Goal: Task Accomplishment & Management: Use online tool/utility

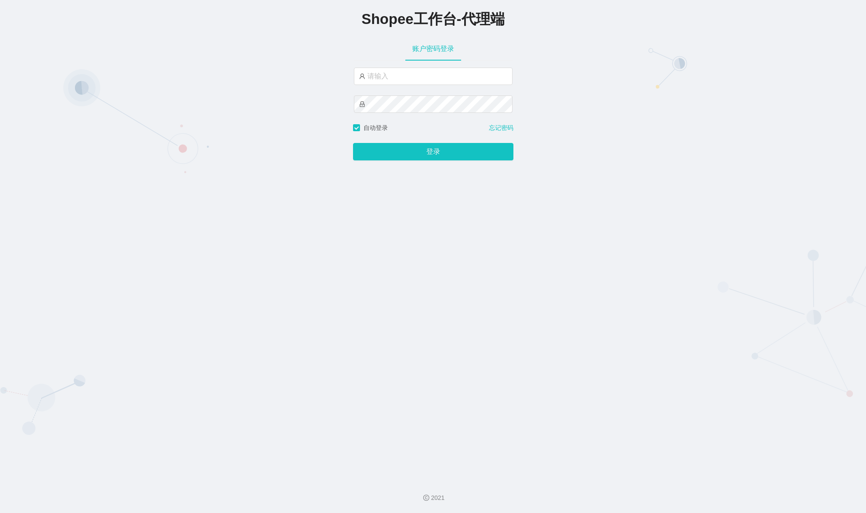
type input "fulu88"
drag, startPoint x: 395, startPoint y: 68, endPoint x: 395, endPoint y: 81, distance: 13.5
click at [394, 70] on input "fulu88" at bounding box center [433, 76] width 159 height 17
drag, startPoint x: 392, startPoint y: 78, endPoint x: 75, endPoint y: 71, distance: 316.9
click at [149, 78] on div "Shopee工作台-代理端 账户密码登录 fulu88 自动登录 忘记密码 登录" at bounding box center [433, 236] width 866 height 472
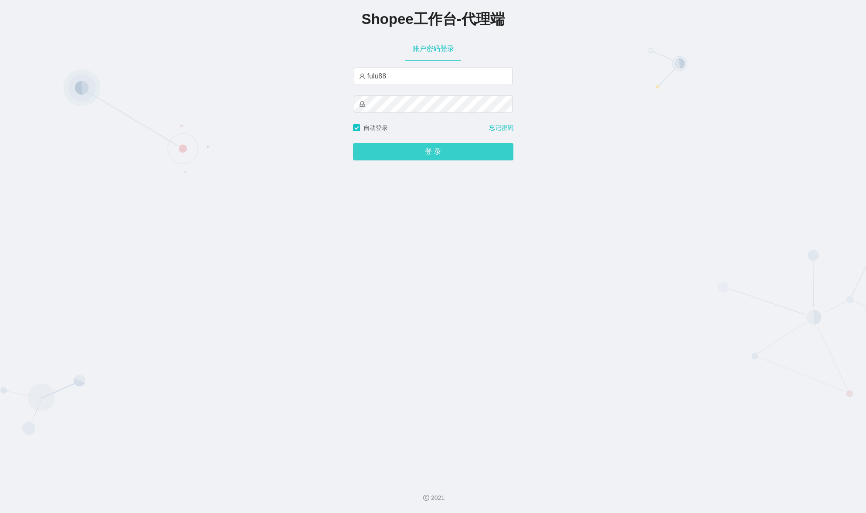
click at [419, 155] on button "登录" at bounding box center [433, 151] width 160 height 17
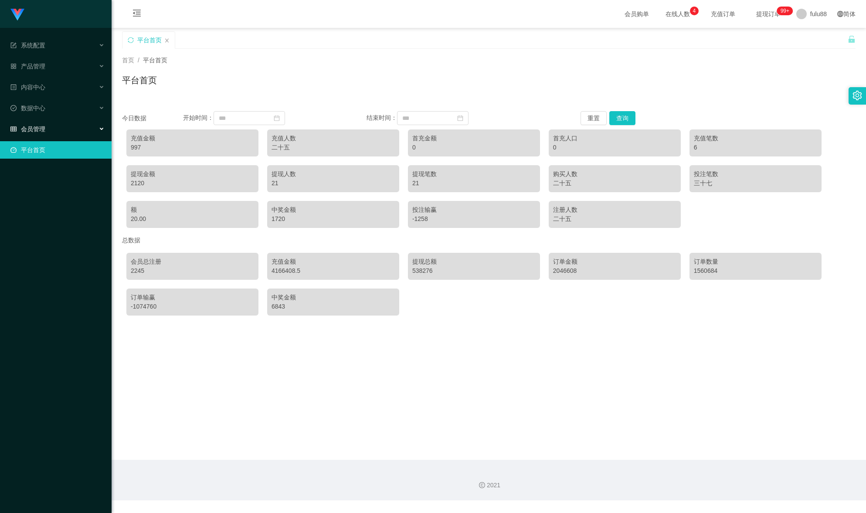
click at [56, 132] on div "会员管理" at bounding box center [56, 128] width 112 height 17
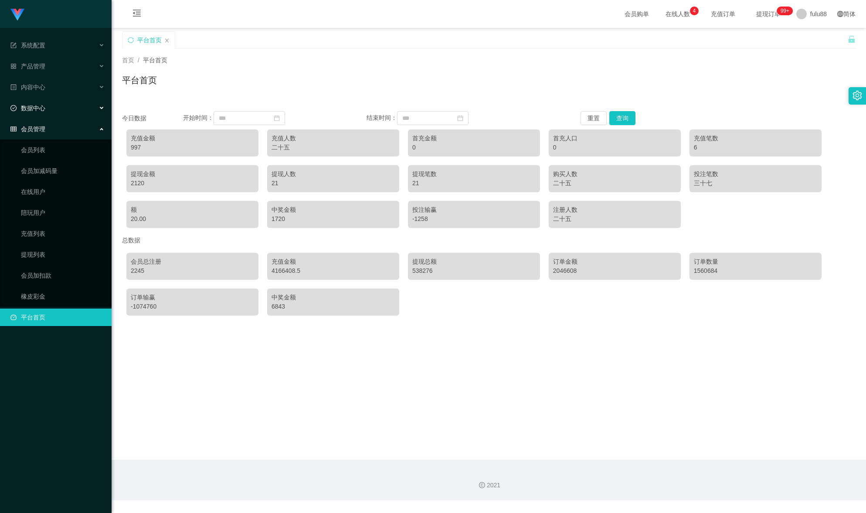
click at [50, 110] on div "数据中心" at bounding box center [56, 107] width 112 height 17
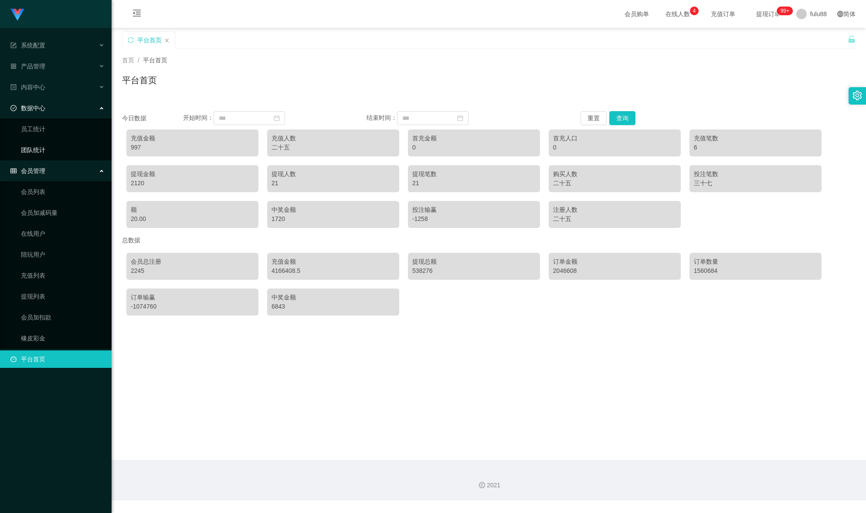
click at [59, 146] on link "团队统计" at bounding box center [63, 149] width 84 height 17
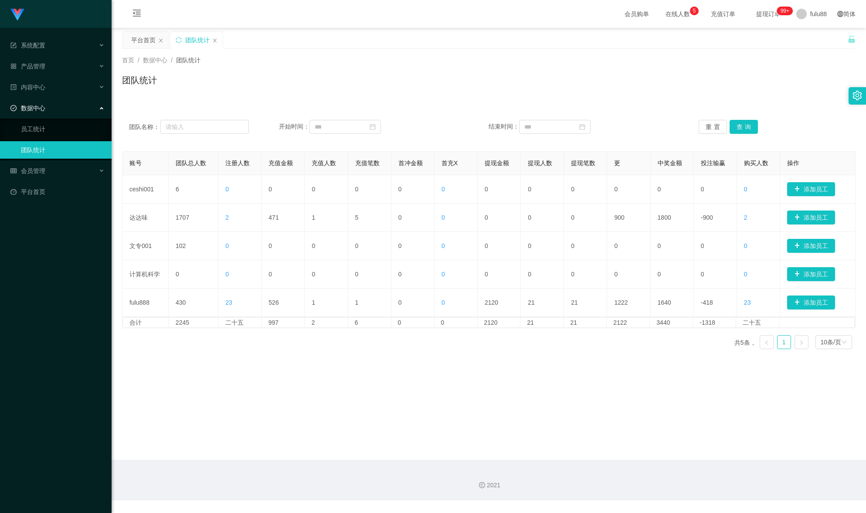
click at [265, 422] on main "关闭门户 关闭右侧 关闭其他 刷新页面 平台首页 团队统计 首页 / 数据中心 / 团队统计 / 团队统计 团队名称： 开始时间： 结束时间： 重置 查询 账…" at bounding box center [489, 244] width 754 height 432
